Goal: Task Accomplishment & Management: Use online tool/utility

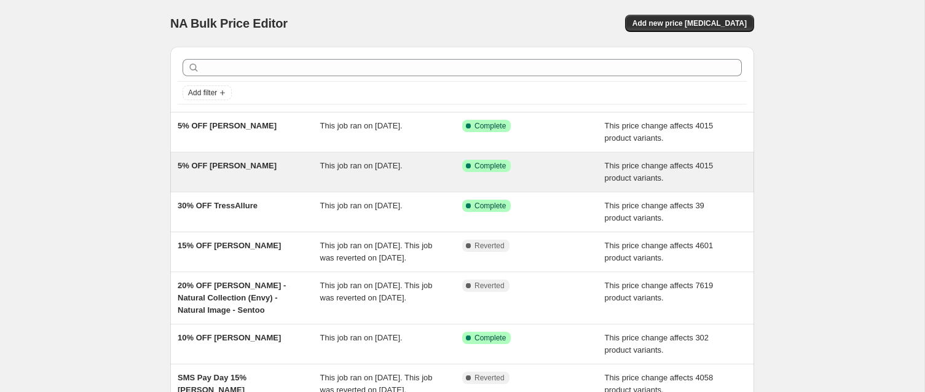
click at [237, 165] on span "5% OFF [PERSON_NAME]" at bounding box center [227, 165] width 99 height 9
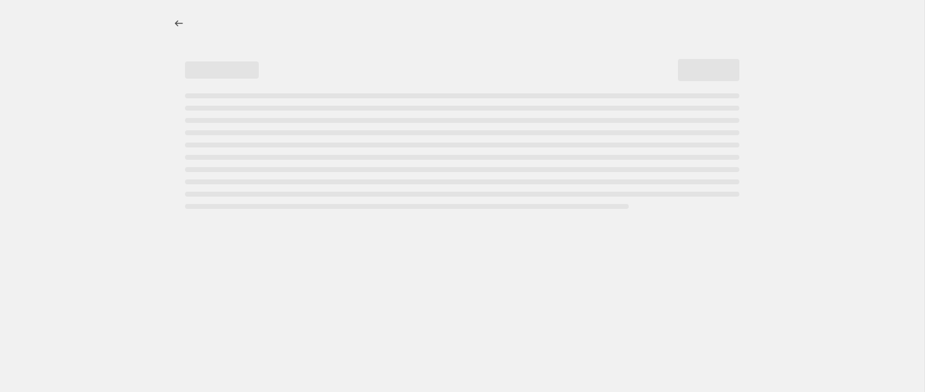
select select "pcap"
select select "no_change"
select select "collection"
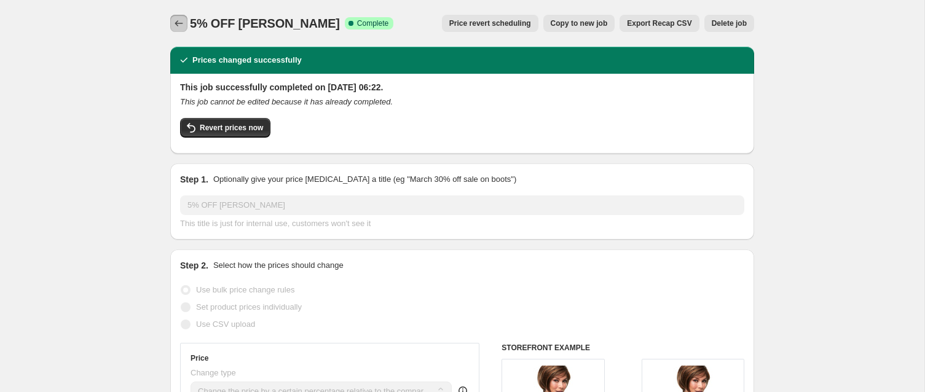
click at [177, 22] on icon "Price change jobs" at bounding box center [179, 23] width 8 height 6
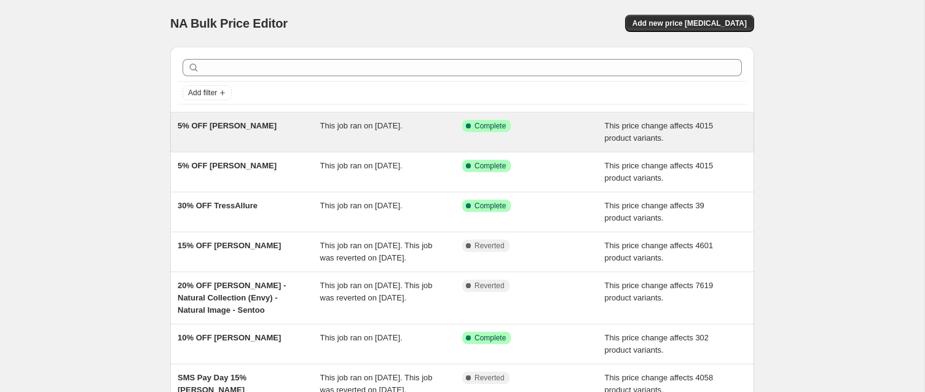
click at [289, 124] on div "5% OFF [PERSON_NAME]" at bounding box center [249, 132] width 143 height 25
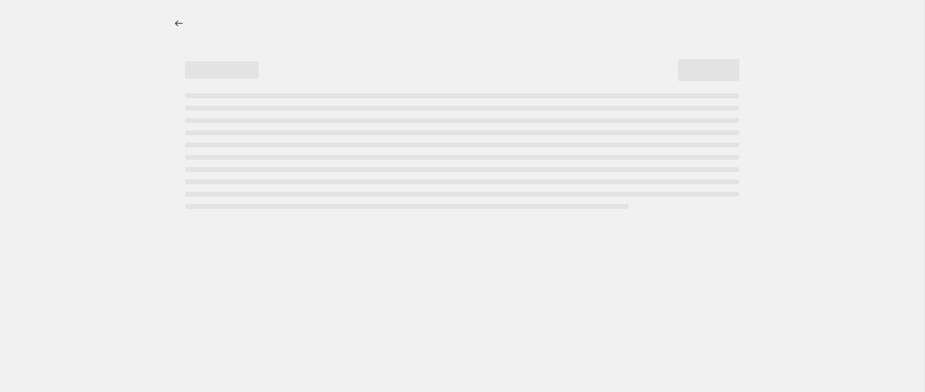
select select "pcap"
select select "no_change"
select select "collection"
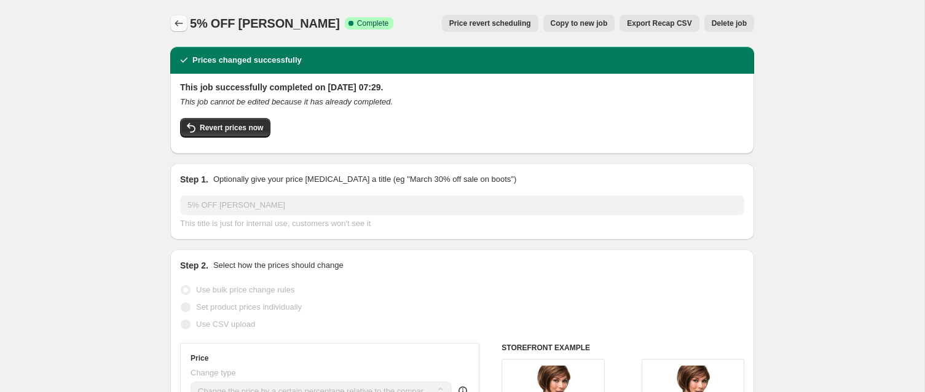
click at [173, 22] on icon "Price change jobs" at bounding box center [179, 23] width 12 height 12
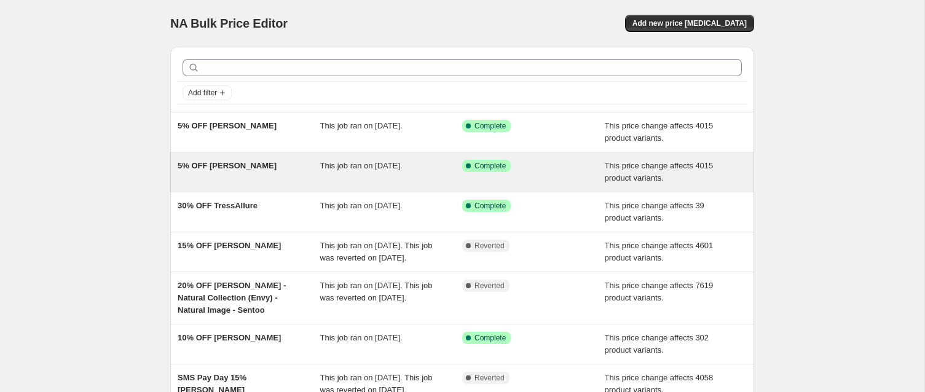
click at [282, 167] on div "5% OFF [PERSON_NAME]" at bounding box center [249, 172] width 143 height 25
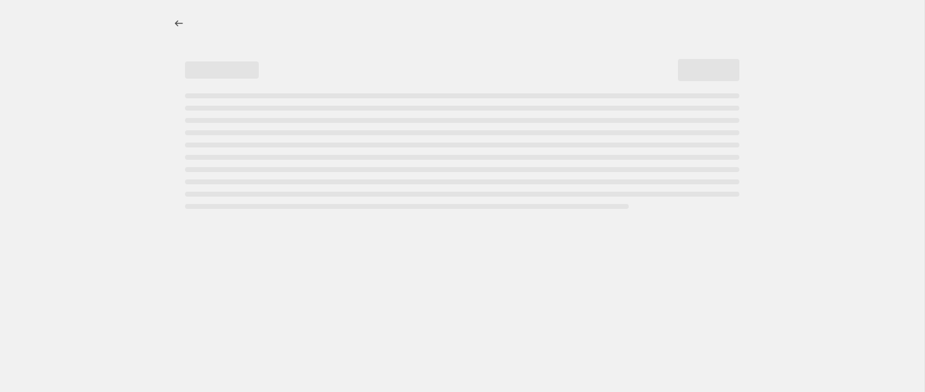
select select "pcap"
select select "no_change"
select select "collection"
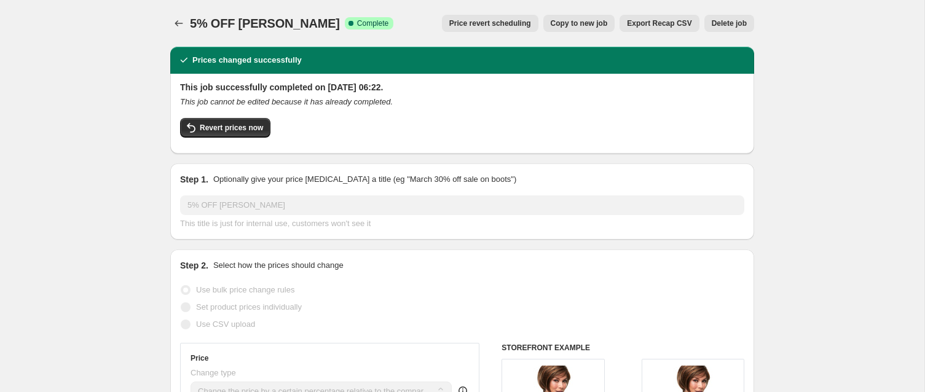
click at [718, 23] on span "Delete job" at bounding box center [729, 23] width 35 height 10
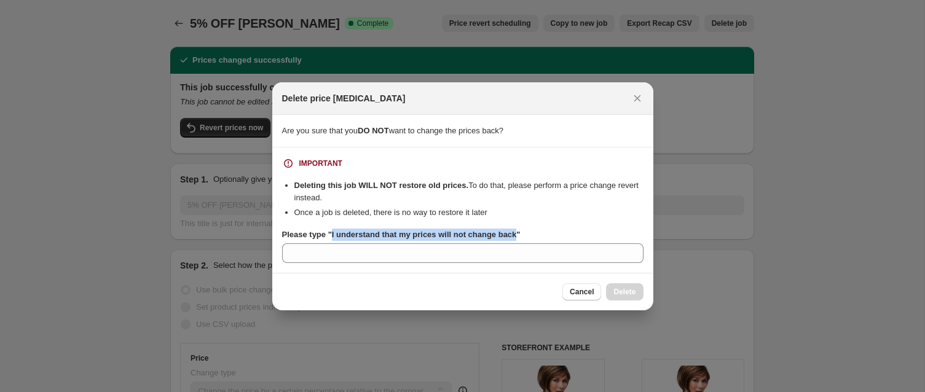
drag, startPoint x: 336, startPoint y: 235, endPoint x: 519, endPoint y: 235, distance: 183.1
click at [521, 237] on b "Please type "I understand that my prices will not change back"" at bounding box center [401, 234] width 238 height 9
copy b "I understand that my prices will not change bac"
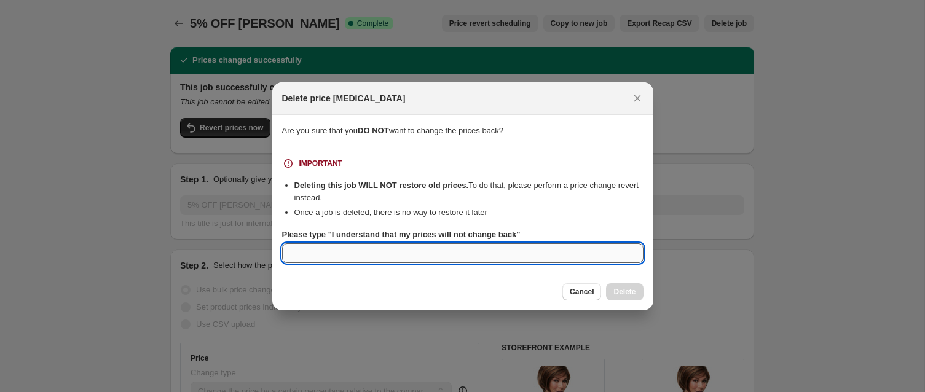
paste input "I understand that my prices will not change bac"
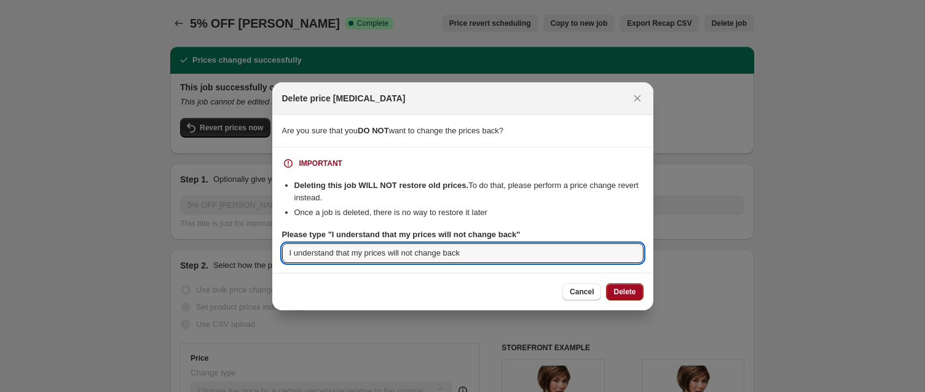
type input "I understand that my prices will not change back"
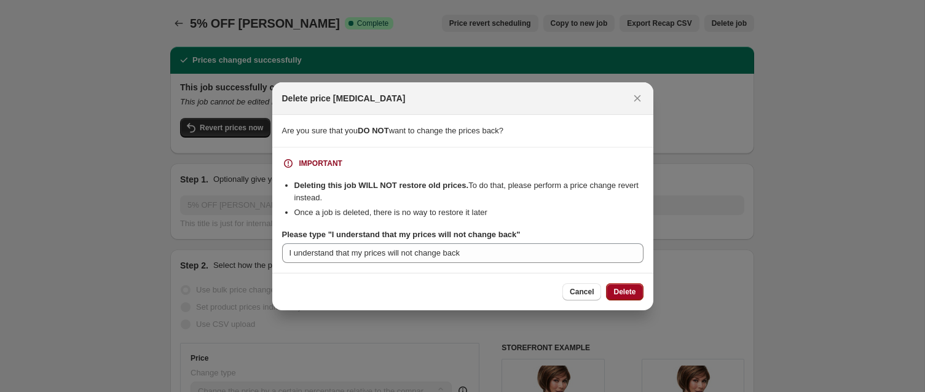
click at [624, 291] on span "Delete" at bounding box center [624, 292] width 22 height 10
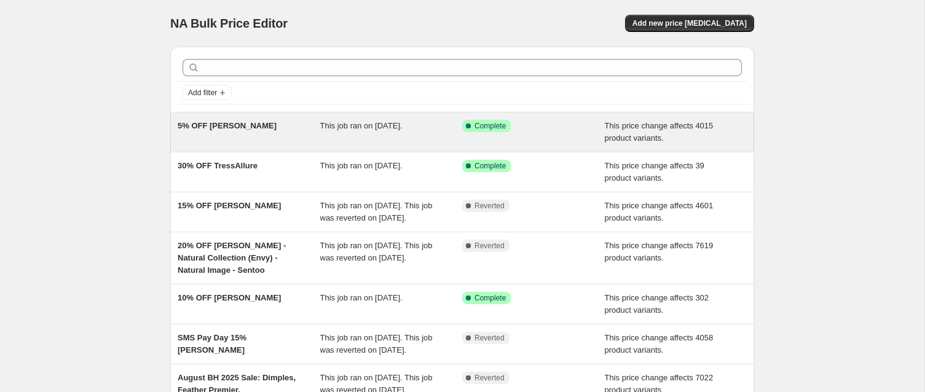
click at [240, 125] on span "5% OFF [PERSON_NAME]" at bounding box center [227, 125] width 99 height 9
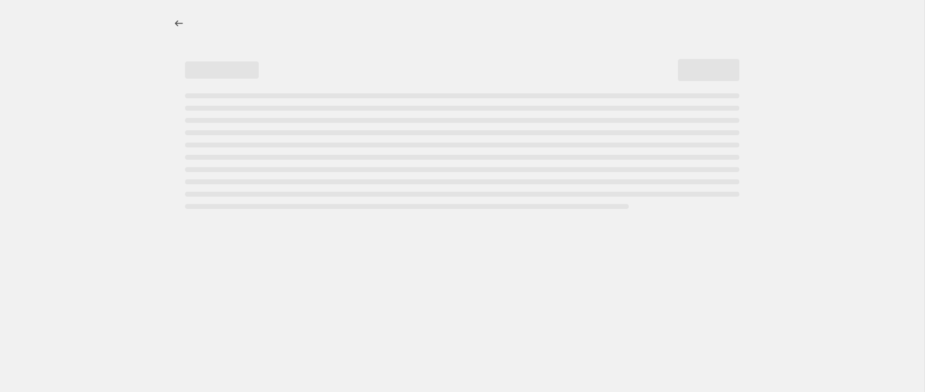
select select "pcap"
select select "no_change"
select select "collection"
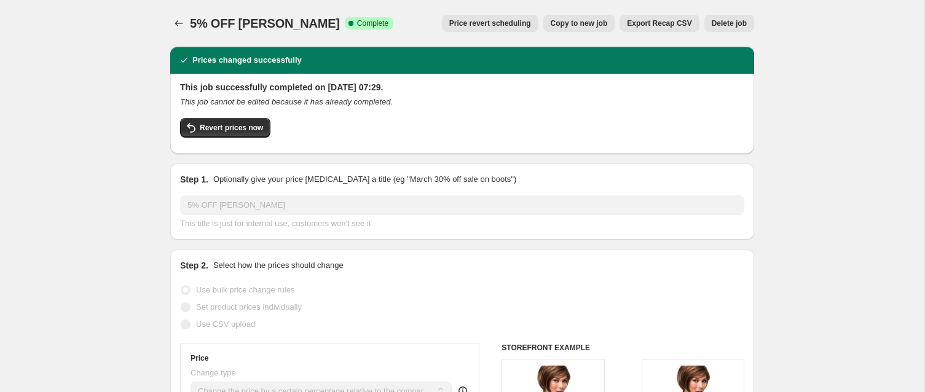
click at [578, 20] on span "Copy to new job" at bounding box center [579, 23] width 57 height 10
select select "pcap"
select select "no_change"
select select "collection"
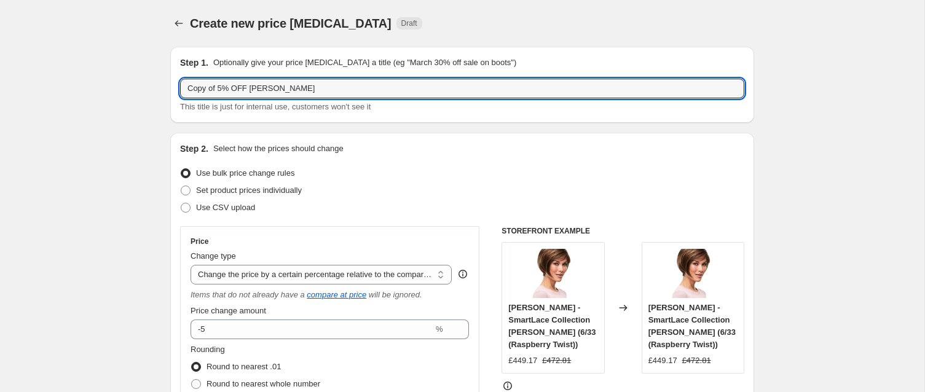
drag, startPoint x: 219, startPoint y: 86, endPoint x: 165, endPoint y: 87, distance: 54.1
click at [270, 89] on input "5% OFF [PERSON_NAME]" at bounding box center [462, 89] width 564 height 20
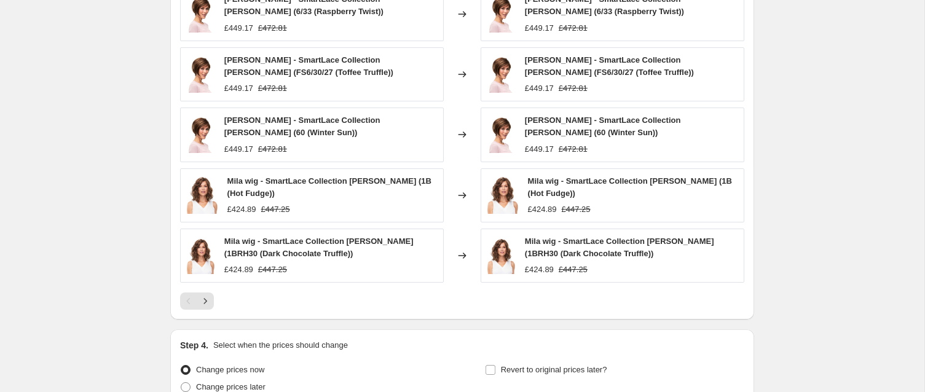
scroll to position [1009, 0]
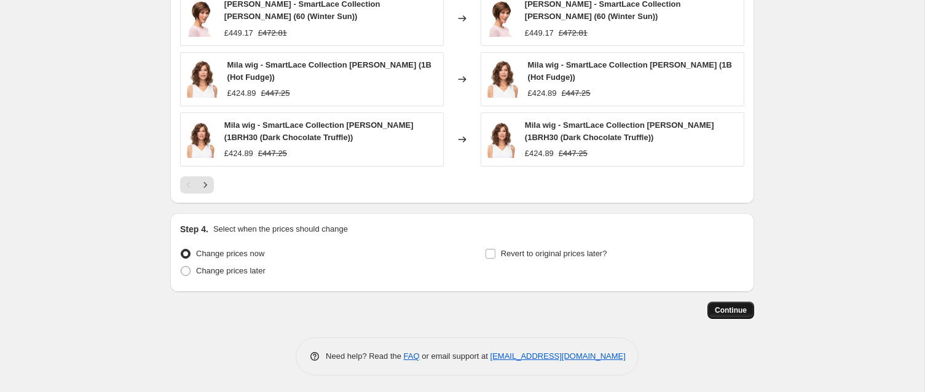
type input "5% OFF [PERSON_NAME] 09:23"
click at [728, 308] on span "Continue" at bounding box center [731, 310] width 32 height 10
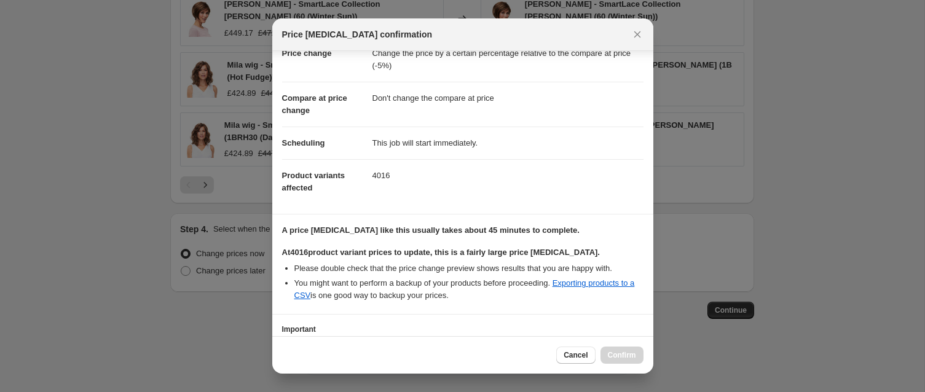
scroll to position [128, 0]
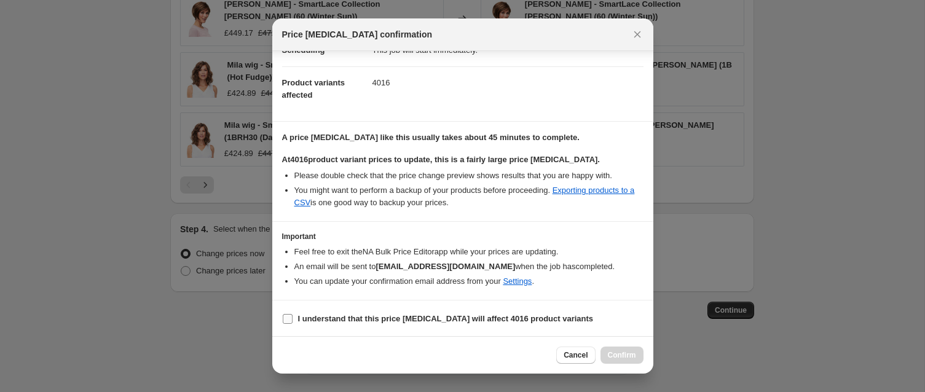
click at [289, 317] on input "I understand that this price [MEDICAL_DATA] will affect 4016 product variants" at bounding box center [288, 319] width 10 height 10
checkbox input "true"
click at [615, 353] on span "Confirm" at bounding box center [622, 355] width 28 height 10
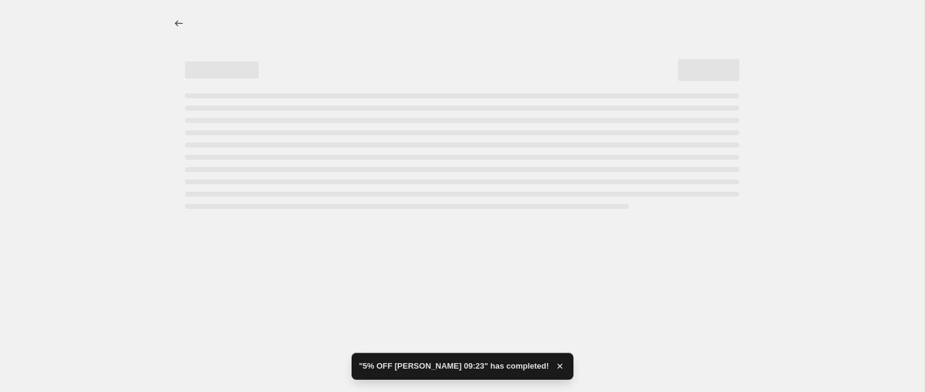
select select "pcap"
select select "no_change"
select select "collection"
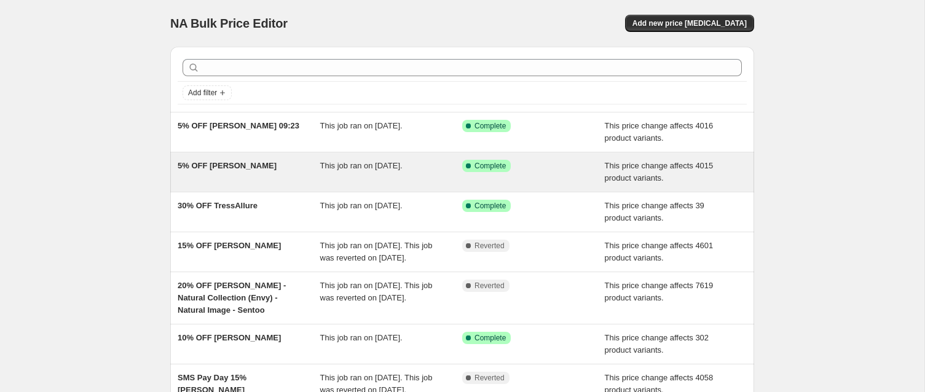
click at [222, 167] on span "5% OFF [PERSON_NAME]" at bounding box center [227, 165] width 99 height 9
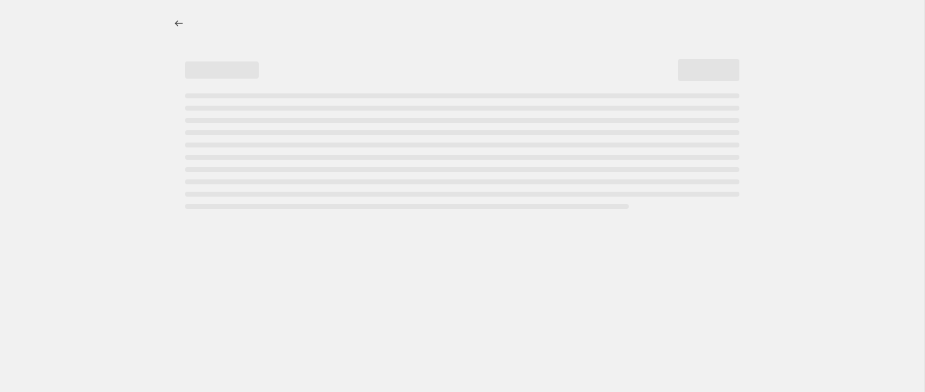
select select "pcap"
select select "no_change"
select select "collection"
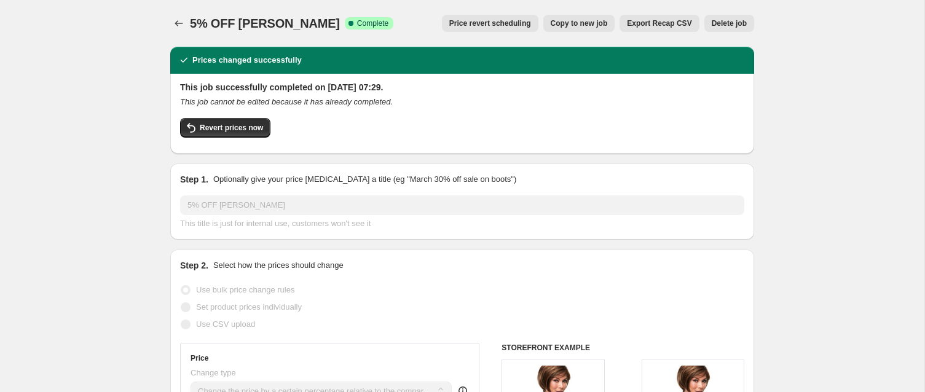
click at [731, 22] on span "Delete job" at bounding box center [729, 23] width 35 height 10
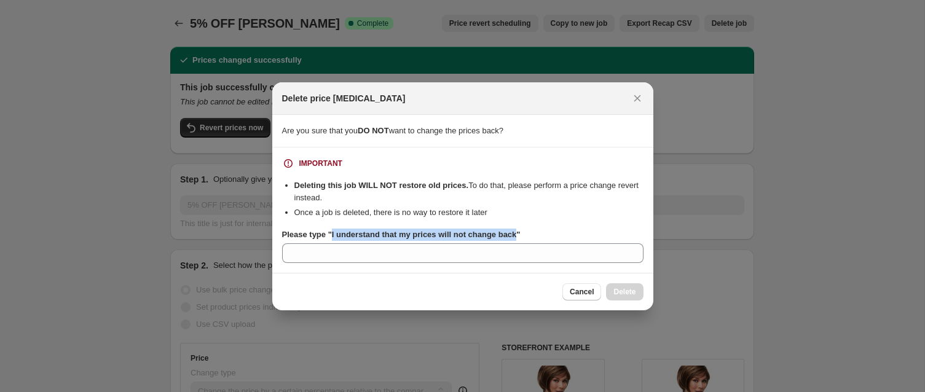
drag, startPoint x: 334, startPoint y: 236, endPoint x: 529, endPoint y: 235, distance: 194.8
click at [521, 235] on b "Please type "I understand that my prices will not change back"" at bounding box center [401, 234] width 238 height 9
copy b "I understand that my prices will not change back"
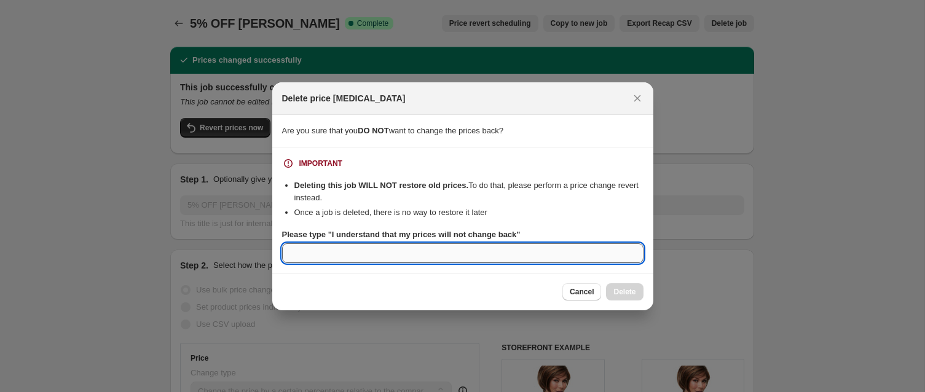
click at [406, 253] on input "Please type "I understand that my prices will not change back"" at bounding box center [462, 253] width 361 height 20
paste input "I understand that my prices will not change back"
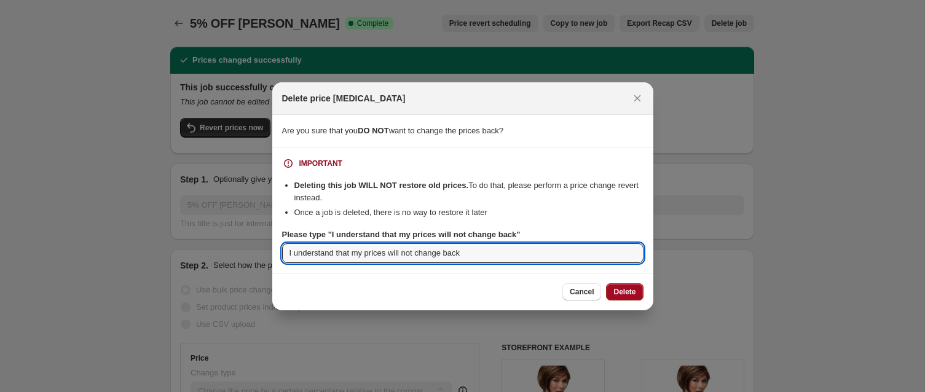
type input "I understand that my prices will not change back"
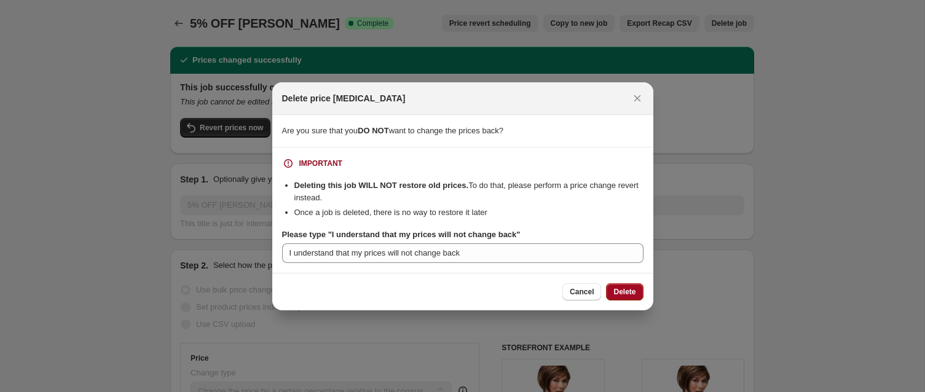
click at [621, 291] on span "Delete" at bounding box center [624, 292] width 22 height 10
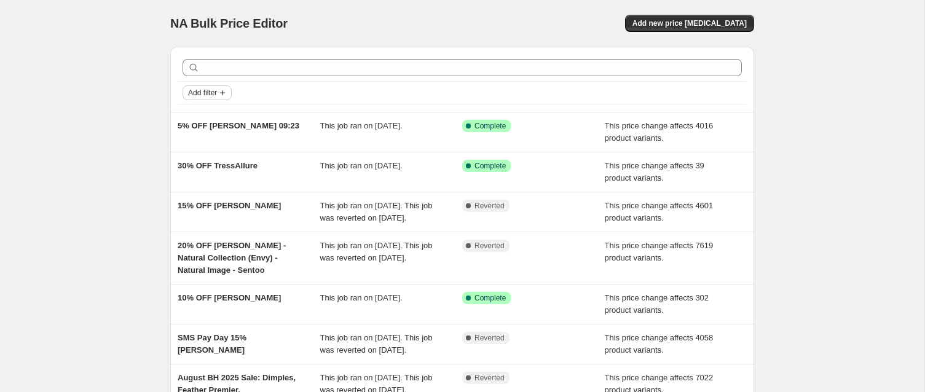
click at [215, 93] on span "Add filter" at bounding box center [202, 93] width 29 height 10
click at [218, 116] on span "Job status" at bounding box center [207, 116] width 36 height 9
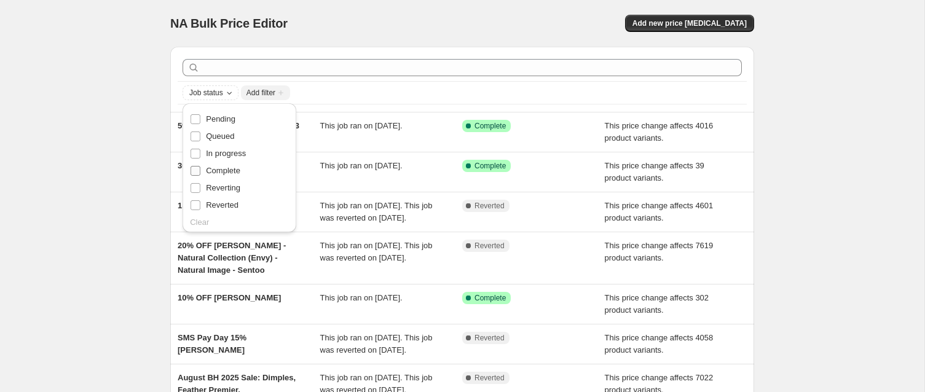
click at [225, 172] on span "Complete" at bounding box center [223, 170] width 34 height 9
click at [200, 172] on input "Complete" at bounding box center [196, 171] width 10 height 10
